Goal: Task Accomplishment & Management: Complete application form

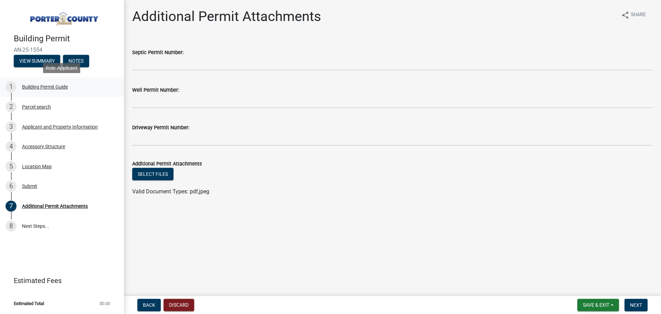
click at [51, 85] on div "Building Permit Guide" at bounding box center [45, 86] width 46 height 5
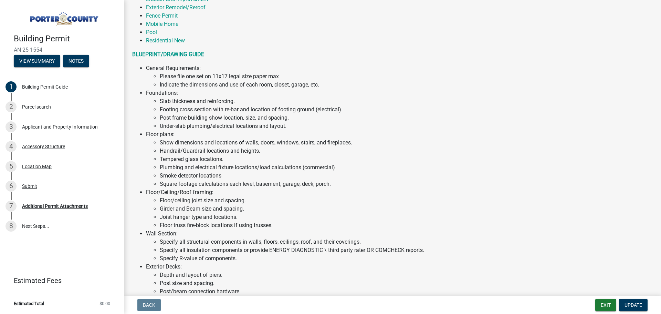
scroll to position [241, 0]
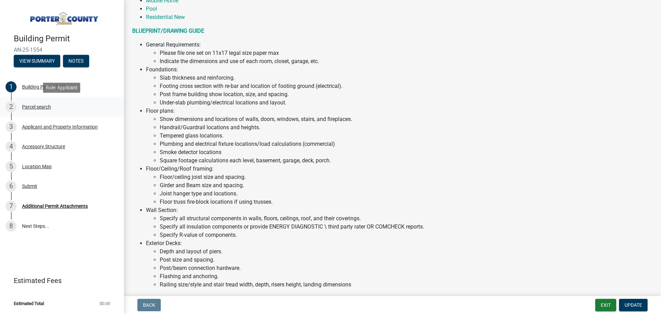
click at [33, 108] on div "Parcel search" at bounding box center [36, 106] width 29 height 5
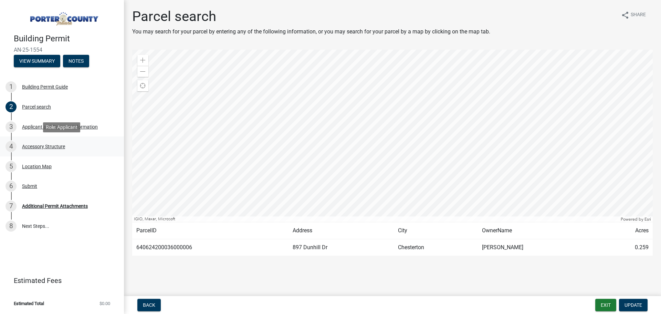
click at [47, 144] on div "Accessory Structure" at bounding box center [43, 146] width 43 height 5
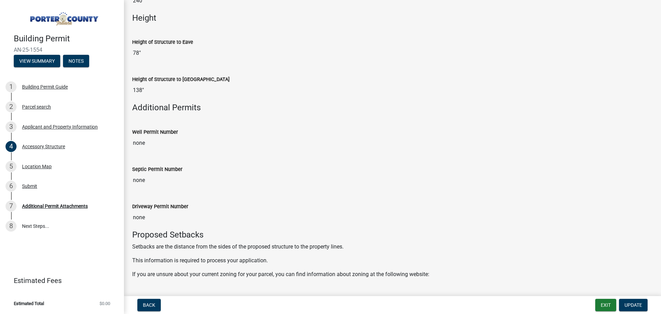
scroll to position [758, 0]
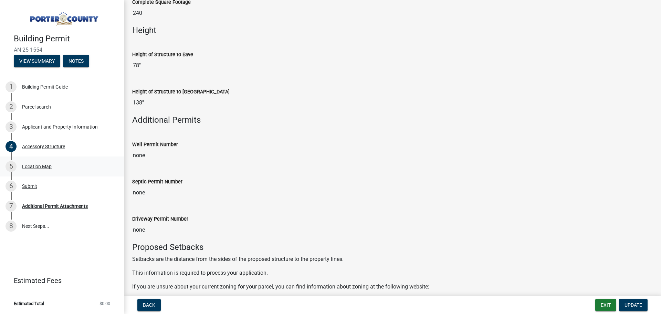
click at [33, 164] on div "Location Map" at bounding box center [37, 166] width 30 height 5
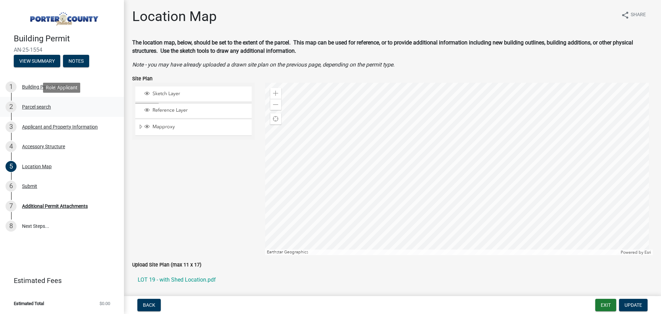
click at [32, 106] on div "Parcel search" at bounding box center [36, 106] width 29 height 5
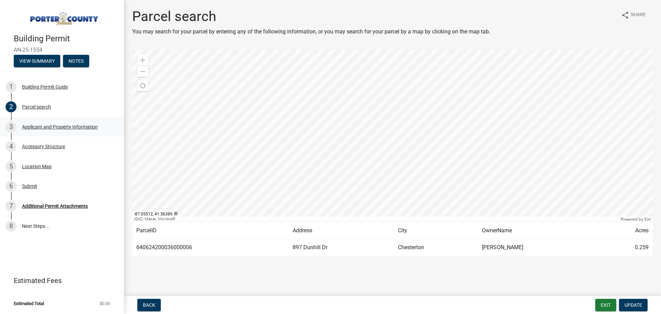
click at [22, 126] on div "Applicant and Property Information" at bounding box center [60, 126] width 76 height 5
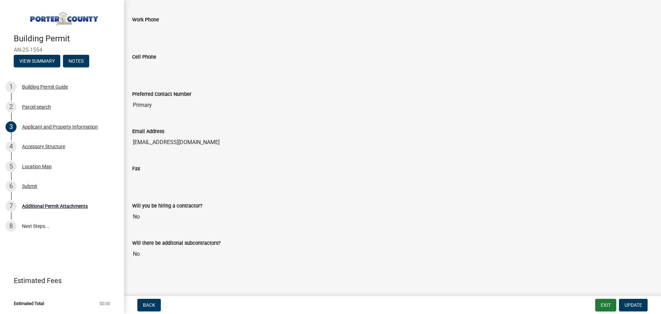
scroll to position [838, 0]
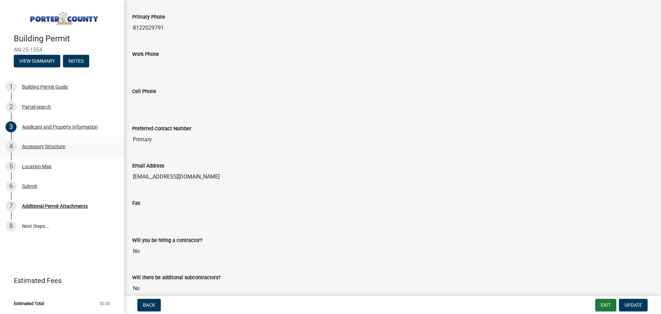
click at [32, 144] on div "Accessory Structure" at bounding box center [43, 146] width 43 height 5
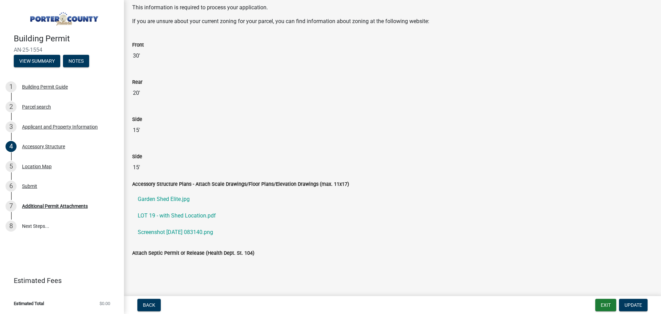
scroll to position [1025, 0]
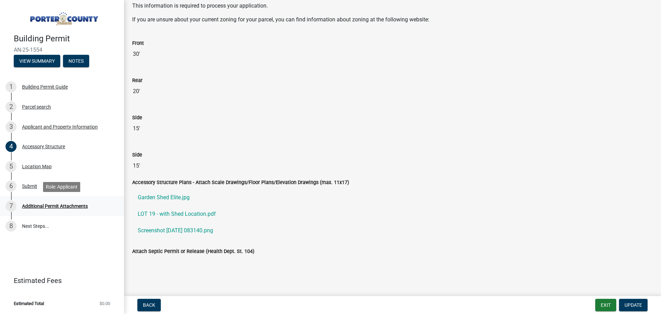
click at [44, 208] on div "Additional Permit Attachments" at bounding box center [55, 206] width 66 height 5
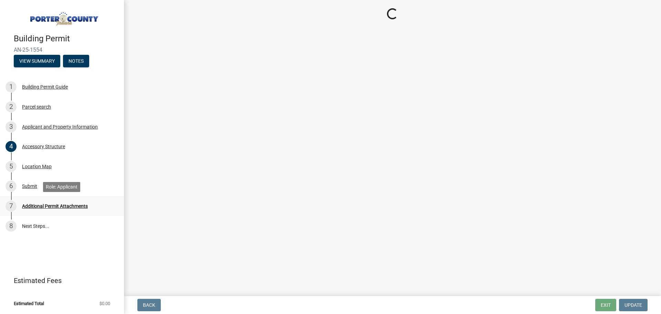
scroll to position [0, 0]
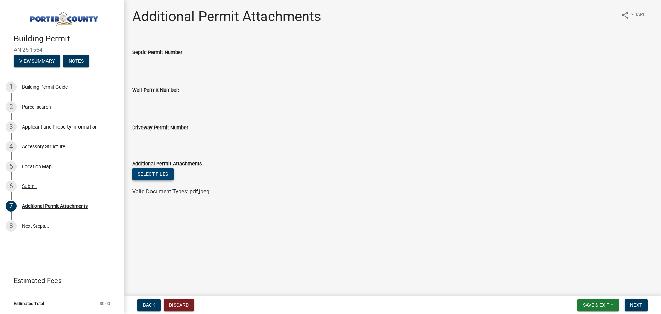
click at [160, 173] on button "Select files" at bounding box center [152, 174] width 41 height 12
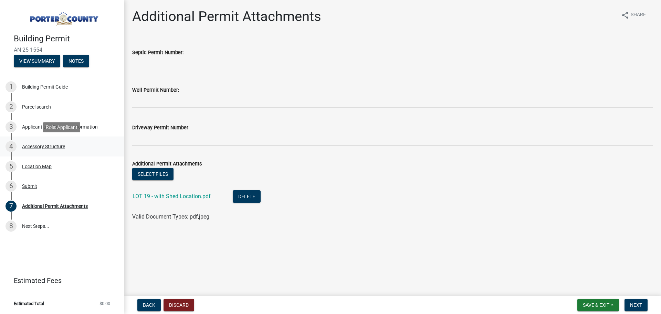
click at [32, 149] on div "4 Accessory Structure" at bounding box center [59, 146] width 107 height 11
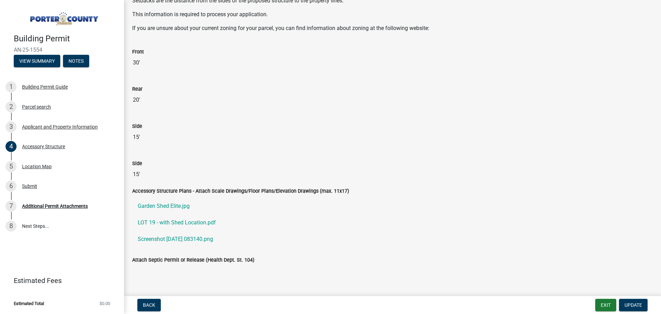
scroll to position [1025, 0]
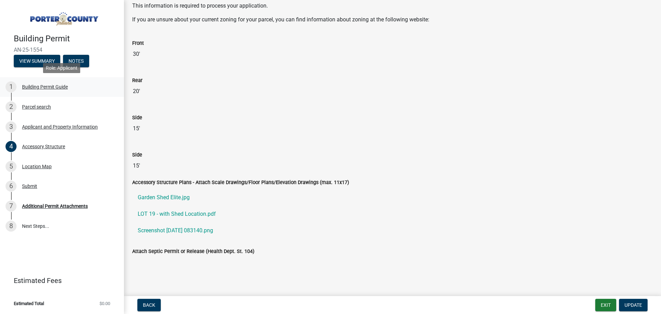
click at [28, 85] on div "Building Permit Guide" at bounding box center [45, 86] width 46 height 5
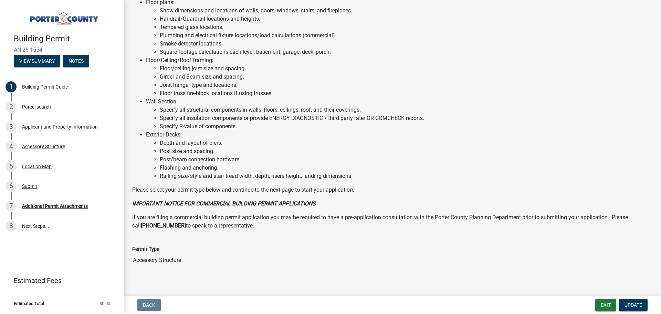
scroll to position [356, 0]
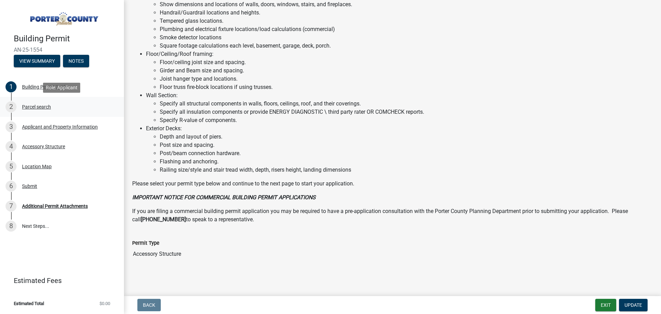
click at [41, 106] on div "Parcel search" at bounding box center [36, 106] width 29 height 5
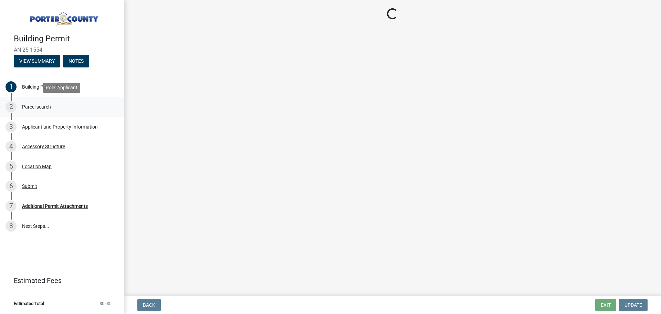
scroll to position [0, 0]
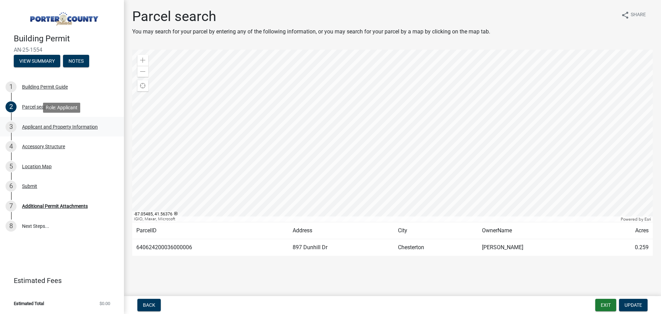
click at [36, 123] on div "3 Applicant and Property Information" at bounding box center [59, 126] width 107 height 11
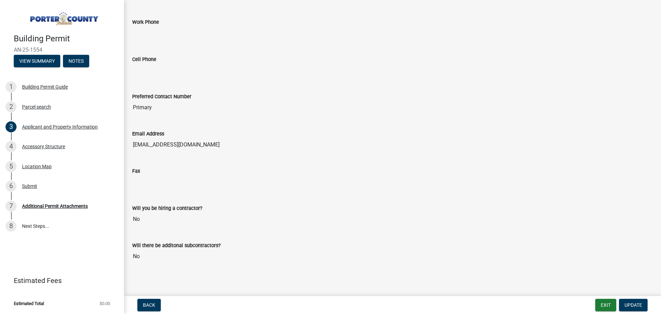
scroll to position [872, 0]
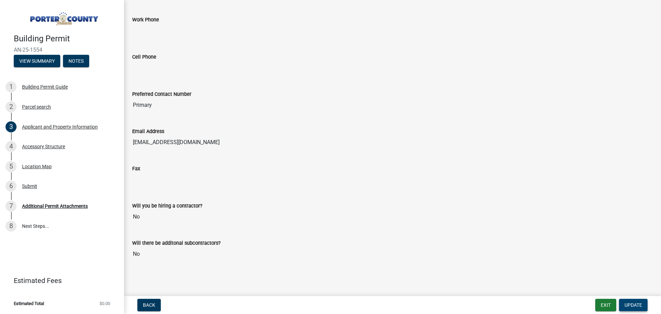
click at [631, 303] on span "Update" at bounding box center [634, 305] width 18 height 6
click at [636, 305] on span "Update" at bounding box center [634, 305] width 18 height 6
drag, startPoint x: 148, startPoint y: 218, endPoint x: 136, endPoint y: 217, distance: 12.2
click at [148, 218] on input "No" at bounding box center [392, 217] width 521 height 14
drag, startPoint x: 146, startPoint y: 214, endPoint x: 116, endPoint y: 213, distance: 29.6
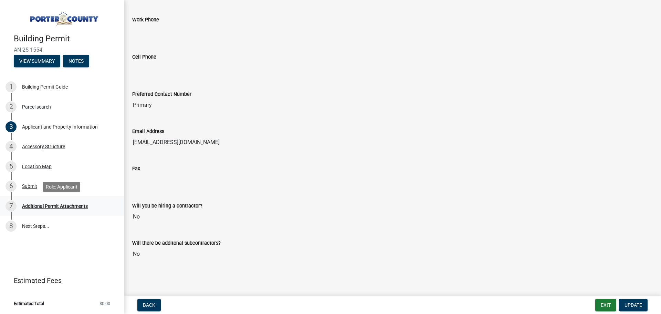
click at [116, 213] on div "Building Permit AN-25-1554 View Summary Notes 1 Building Permit Guide 2 Parcel …" at bounding box center [330, 157] width 661 height 314
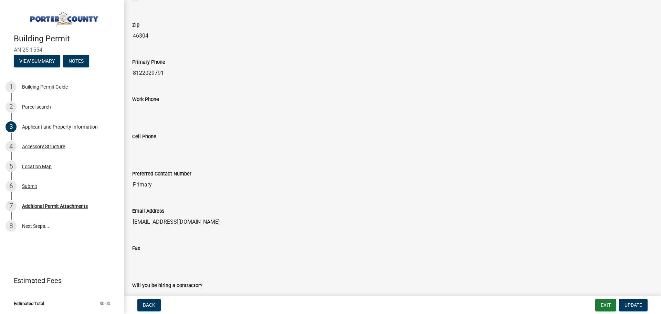
scroll to position [803, 0]
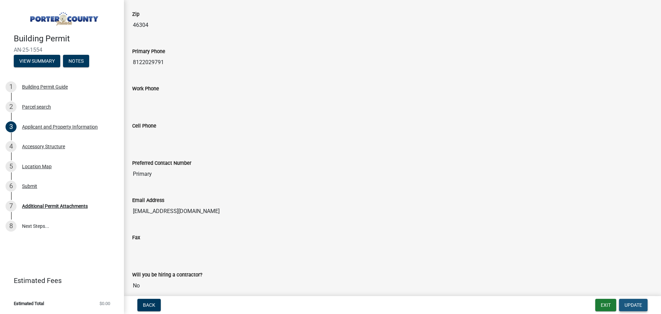
click at [626, 307] on span "Update" at bounding box center [634, 305] width 18 height 6
click at [161, 211] on input "[EMAIL_ADDRESS][DOMAIN_NAME]" at bounding box center [392, 211] width 521 height 14
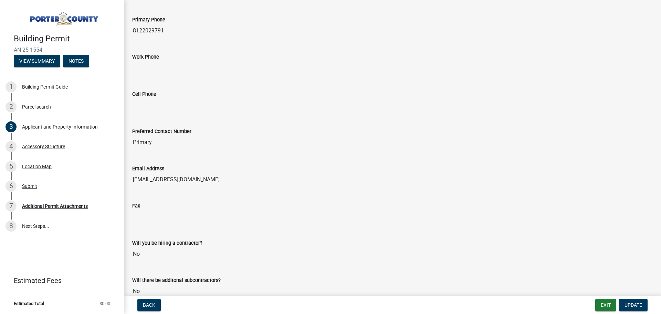
scroll to position [872, 0]
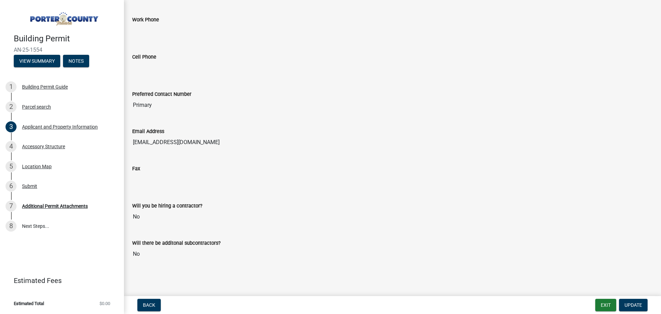
click at [178, 211] on input "No" at bounding box center [392, 217] width 521 height 14
click at [157, 221] on input "No" at bounding box center [392, 217] width 521 height 14
click at [154, 254] on input "No" at bounding box center [392, 254] width 521 height 14
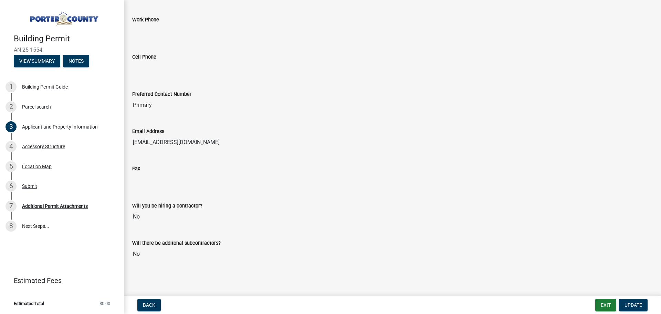
click at [154, 254] on input "No" at bounding box center [392, 254] width 521 height 14
click at [39, 146] on div "Accessory Structure" at bounding box center [43, 146] width 43 height 5
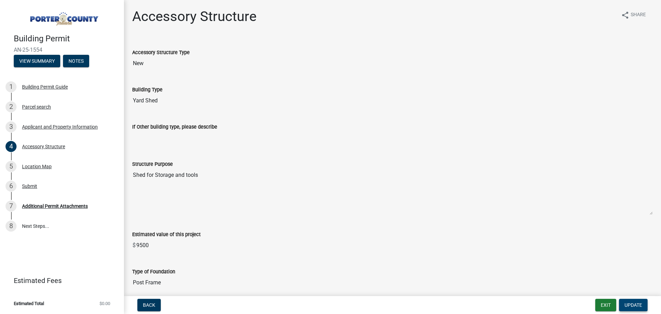
click at [641, 307] on span "Update" at bounding box center [634, 305] width 18 height 6
click at [633, 302] on span "Update" at bounding box center [634, 305] width 18 height 6
click at [632, 303] on span "Update" at bounding box center [634, 305] width 18 height 6
click at [609, 303] on button "Exit" at bounding box center [605, 305] width 21 height 12
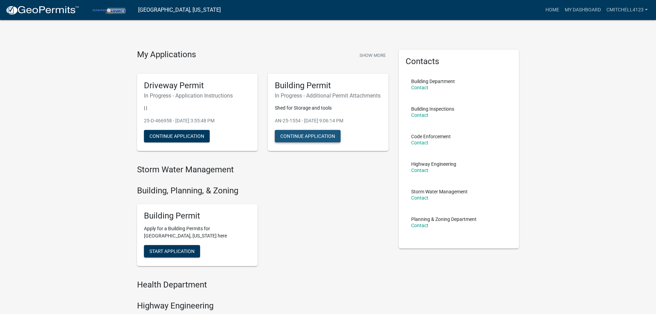
click at [304, 142] on button "Continue Application" at bounding box center [308, 136] width 66 height 12
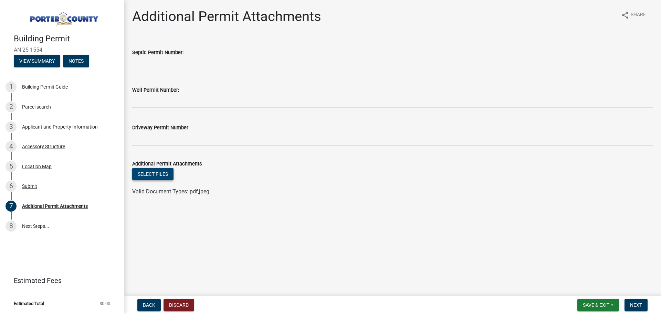
click at [155, 176] on button "Select files" at bounding box center [152, 174] width 41 height 12
click at [610, 307] on button "Save & Exit" at bounding box center [599, 305] width 42 height 12
click at [34, 144] on div "Accessory Structure" at bounding box center [43, 146] width 43 height 5
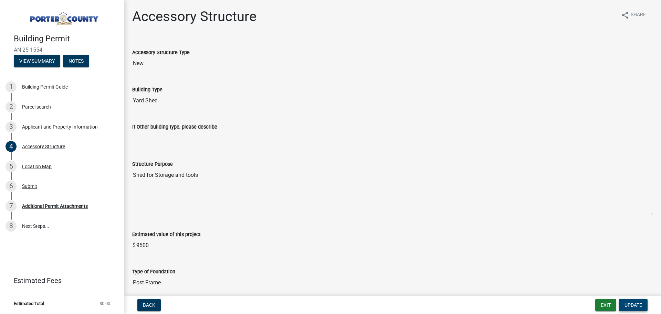
click at [647, 303] on button "Update" at bounding box center [633, 305] width 29 height 12
click at [639, 303] on span "Update" at bounding box center [634, 305] width 18 height 6
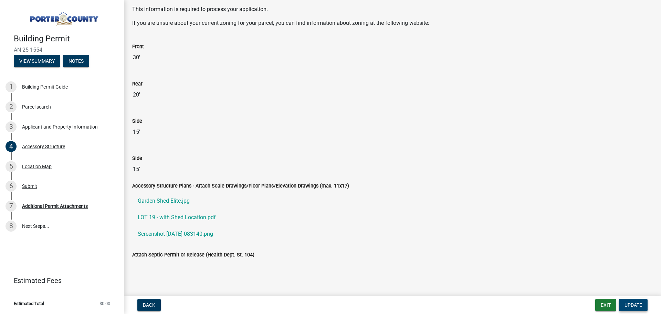
scroll to position [1025, 0]
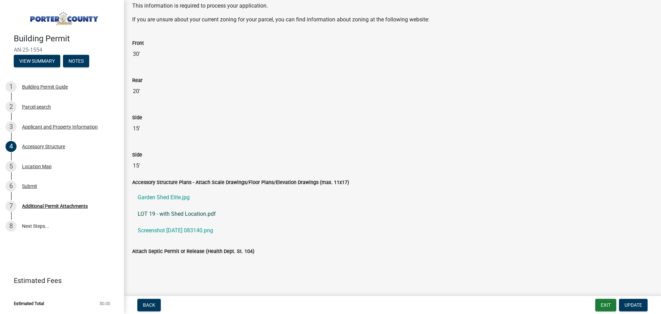
click at [163, 212] on link "LOT 19 - with Shed Location.pdf" at bounding box center [392, 214] width 521 height 17
click at [36, 167] on div "Location Map" at bounding box center [37, 166] width 30 height 5
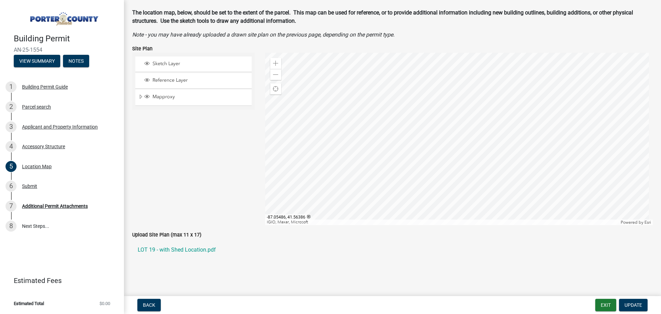
scroll to position [0, 0]
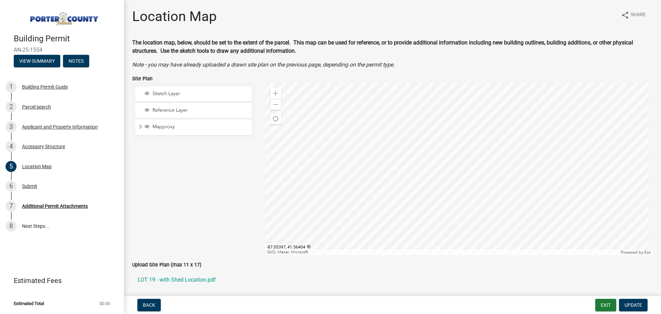
click at [480, 150] on div at bounding box center [459, 169] width 388 height 172
click at [162, 94] on span "Sketch Layer" at bounding box center [200, 94] width 98 height 6
click at [161, 93] on span "Sketch Layer" at bounding box center [200, 94] width 98 height 6
click at [481, 143] on div at bounding box center [459, 169] width 388 height 172
click at [616, 186] on div at bounding box center [459, 169] width 388 height 172
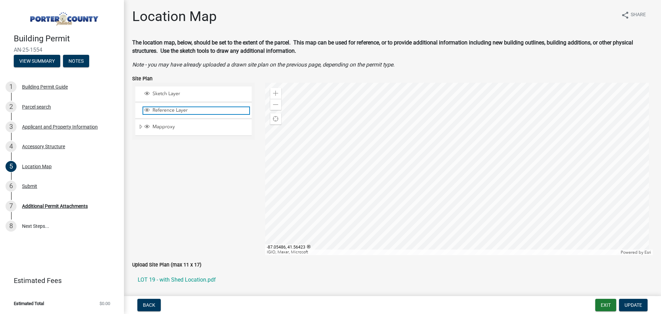
click at [167, 112] on span "Reference Layer" at bounding box center [200, 110] width 98 height 6
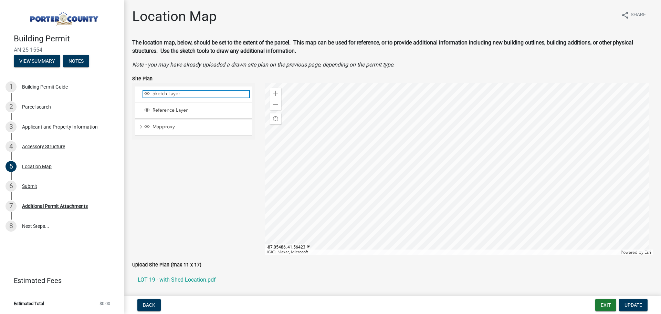
click at [172, 97] on span "Sketch Layer" at bounding box center [200, 94] width 98 height 6
click at [485, 147] on div at bounding box center [459, 169] width 388 height 172
click at [477, 136] on div at bounding box center [459, 169] width 388 height 172
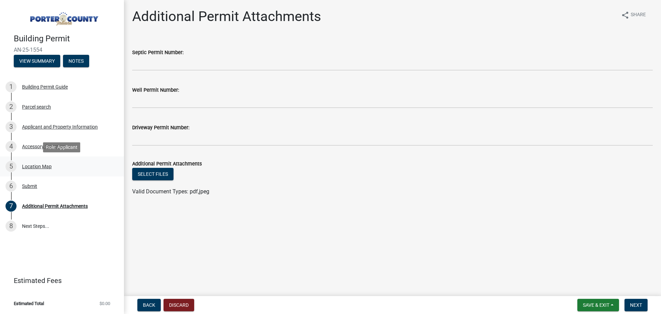
click at [38, 165] on div "Location Map" at bounding box center [37, 166] width 30 height 5
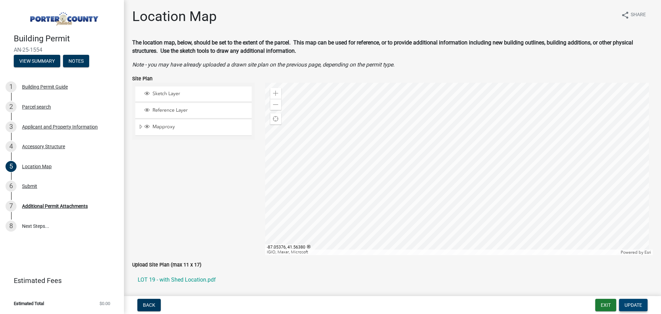
click at [634, 305] on span "Update" at bounding box center [634, 305] width 18 height 6
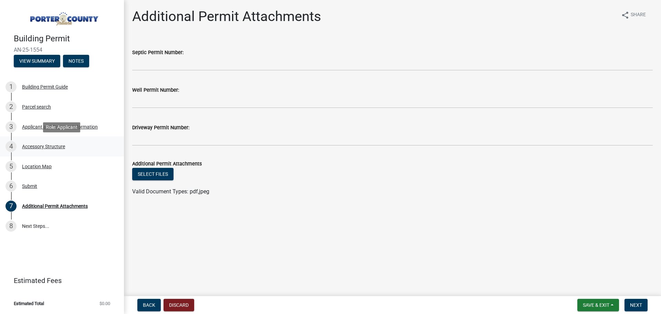
click at [48, 143] on div "4 Accessory Structure" at bounding box center [59, 146] width 107 height 11
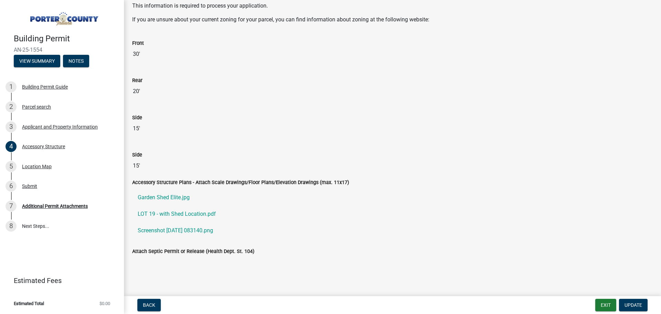
scroll to position [990, 0]
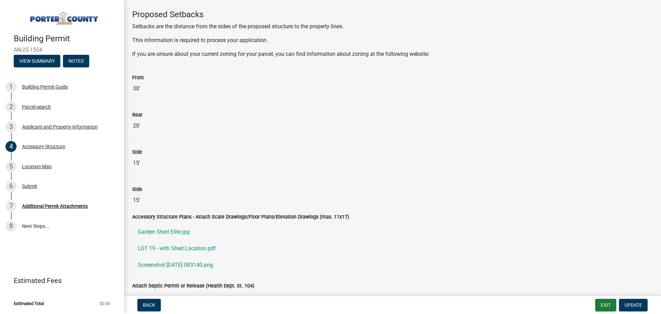
click at [421, 286] on div "Attach Septic Permit or Release (Health Dept. St. 104)" at bounding box center [392, 285] width 521 height 8
click at [38, 207] on div "Additional Permit Attachments" at bounding box center [55, 206] width 66 height 5
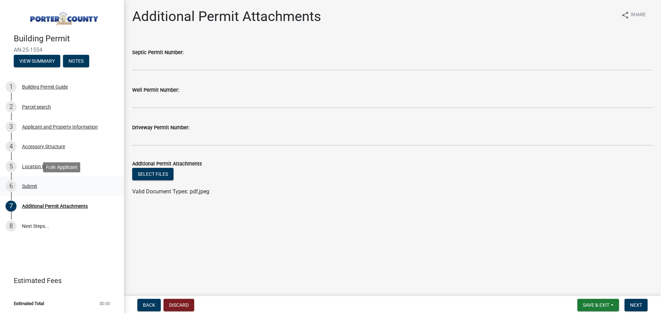
click at [35, 185] on div "Submit" at bounding box center [29, 186] width 15 height 5
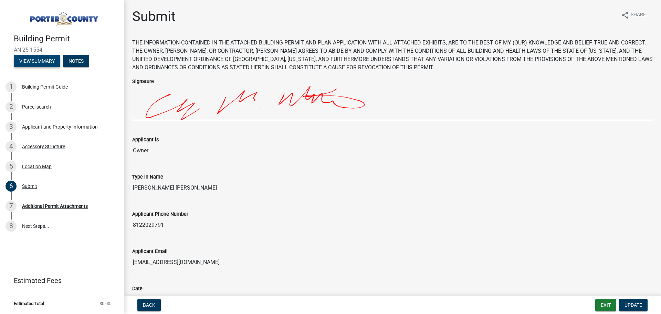
click at [35, 66] on button "View Summary" at bounding box center [37, 61] width 46 height 12
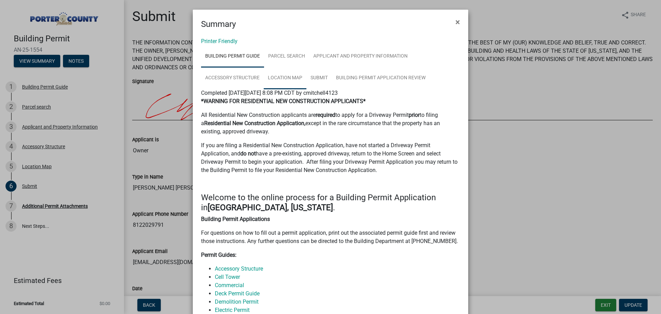
click at [284, 76] on link "Location Map" at bounding box center [285, 78] width 43 height 22
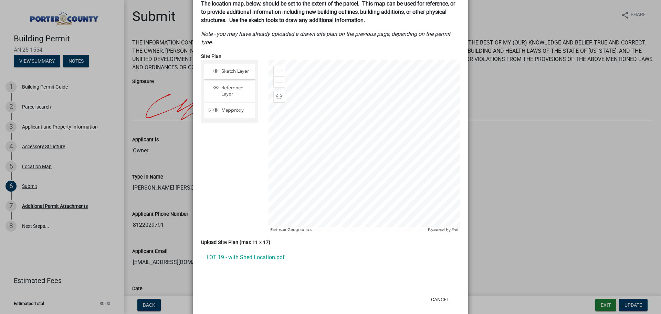
scroll to position [109, 0]
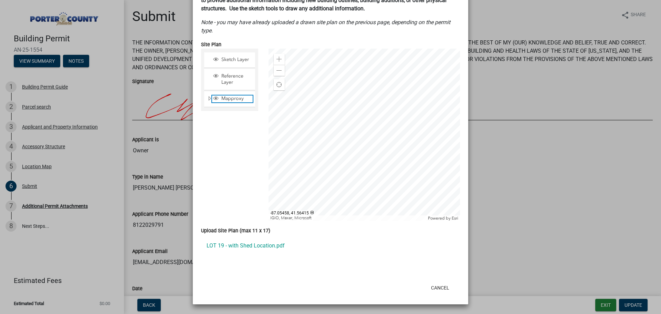
click at [228, 98] on span "Mapproxy" at bounding box center [236, 98] width 33 height 6
click at [226, 97] on span "Mapproxy" at bounding box center [236, 98] width 33 height 6
click at [230, 80] on span "Reference Layer" at bounding box center [236, 79] width 33 height 12
click at [231, 61] on span "Sketch Layer" at bounding box center [236, 59] width 33 height 6
click at [232, 62] on span "Sketch Layer" at bounding box center [236, 59] width 33 height 6
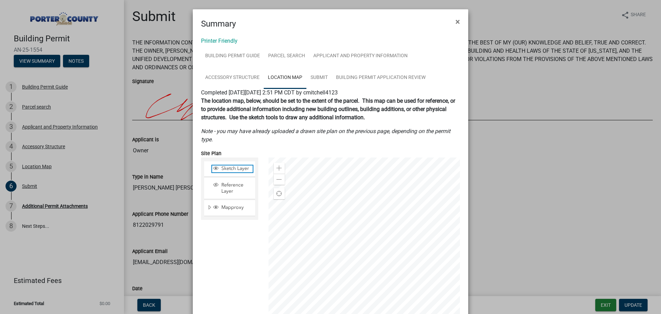
scroll to position [0, 0]
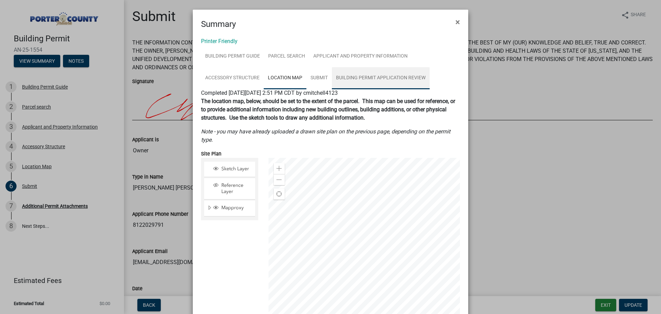
click at [357, 76] on link "Building Permit Application Review" at bounding box center [381, 78] width 98 height 22
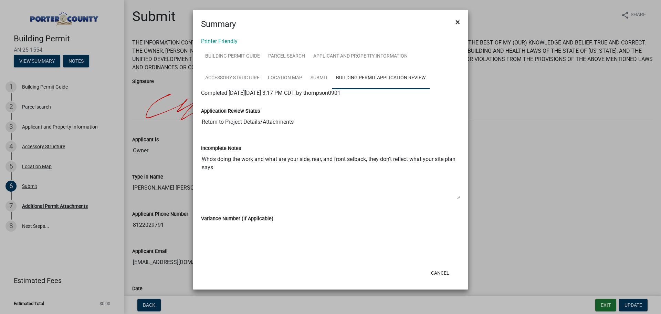
click at [455, 20] on button "×" at bounding box center [457, 21] width 15 height 19
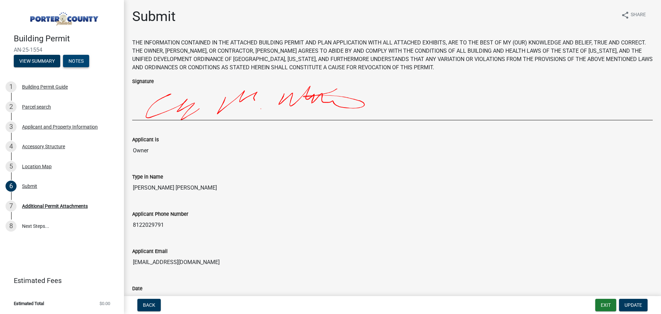
click at [82, 60] on button "Notes" at bounding box center [76, 61] width 26 height 12
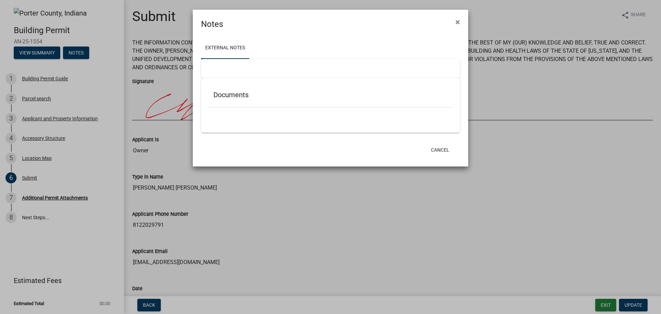
click at [237, 90] on div "Documents" at bounding box center [330, 96] width 245 height 22
click at [235, 94] on h5 "Documents" at bounding box center [331, 95] width 234 height 8
click at [221, 46] on link "External Notes" at bounding box center [225, 48] width 48 height 22
drag, startPoint x: 229, startPoint y: 76, endPoint x: 235, endPoint y: 110, distance: 33.9
click at [229, 76] on div at bounding box center [330, 68] width 259 height 19
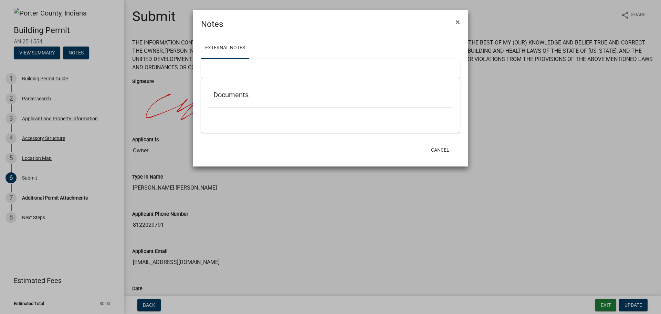
drag, startPoint x: 235, startPoint y: 110, endPoint x: 320, endPoint y: 118, distance: 85.2
click at [235, 110] on div at bounding box center [330, 110] width 245 height 7
click at [431, 147] on button "Cancel" at bounding box center [440, 150] width 29 height 12
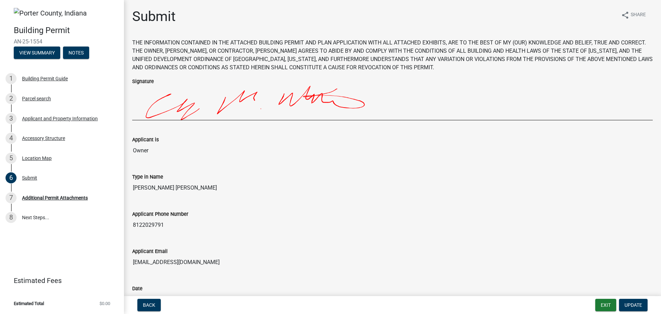
click at [52, 9] on img at bounding box center [50, 13] width 73 height 10
click at [33, 12] on img at bounding box center [50, 13] width 73 height 10
click at [21, 9] on img at bounding box center [50, 13] width 73 height 10
drag, startPoint x: 19, startPoint y: 10, endPoint x: 19, endPoint y: 14, distance: 4.8
click at [18, 11] on img at bounding box center [50, 13] width 73 height 10
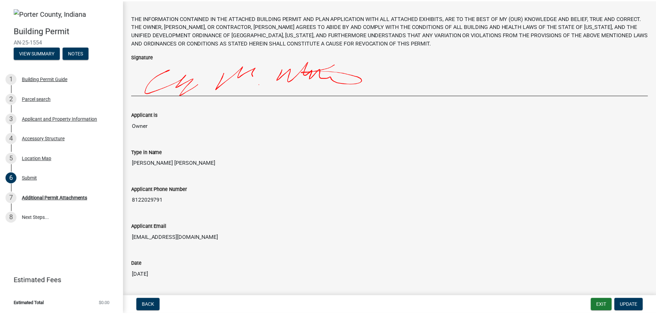
scroll to position [51, 0]
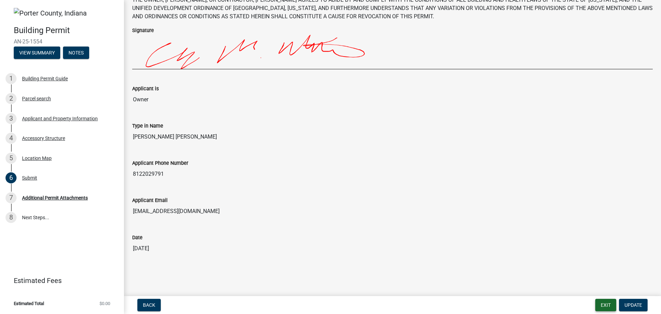
click at [604, 305] on button "Exit" at bounding box center [605, 305] width 21 height 12
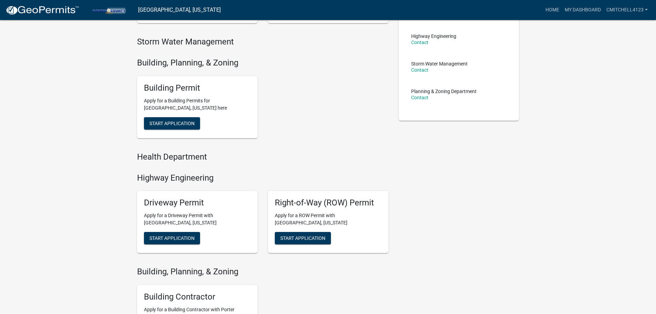
scroll to position [138, 0]
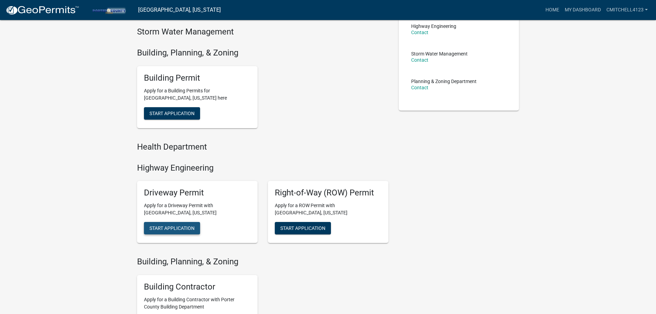
click at [173, 231] on button "Start Application" at bounding box center [172, 228] width 56 height 12
